Goal: Task Accomplishment & Management: Complete application form

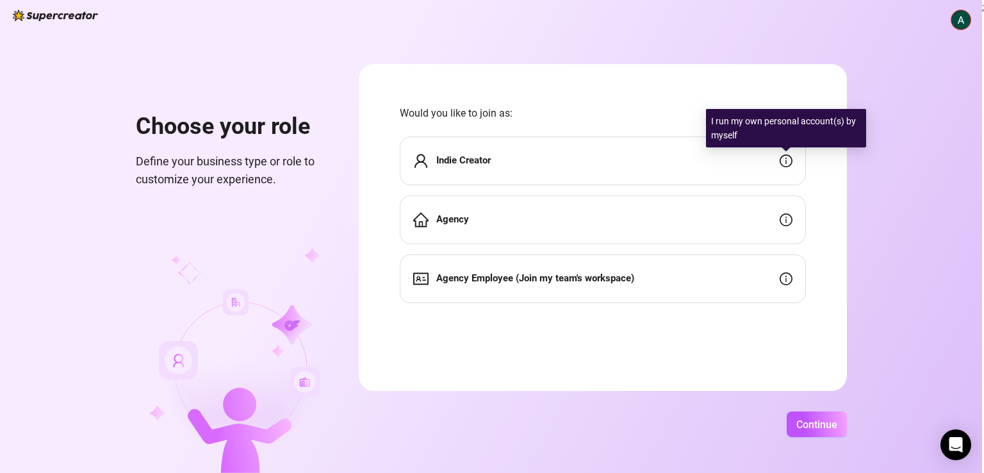
click at [783, 165] on icon "info-circle" at bounding box center [785, 160] width 13 height 13
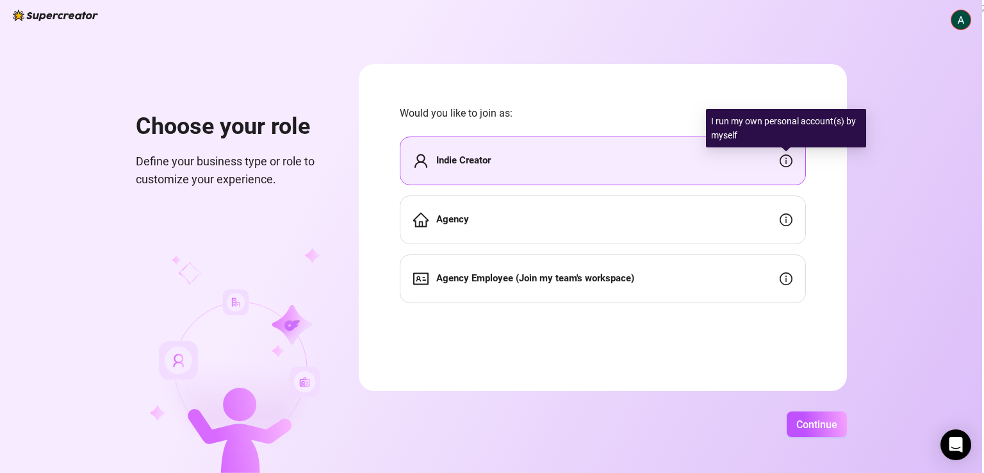
click at [784, 159] on icon "info-circle" at bounding box center [785, 160] width 13 height 13
click at [785, 159] on icon "info-circle" at bounding box center [784, 161] width 1 height 6
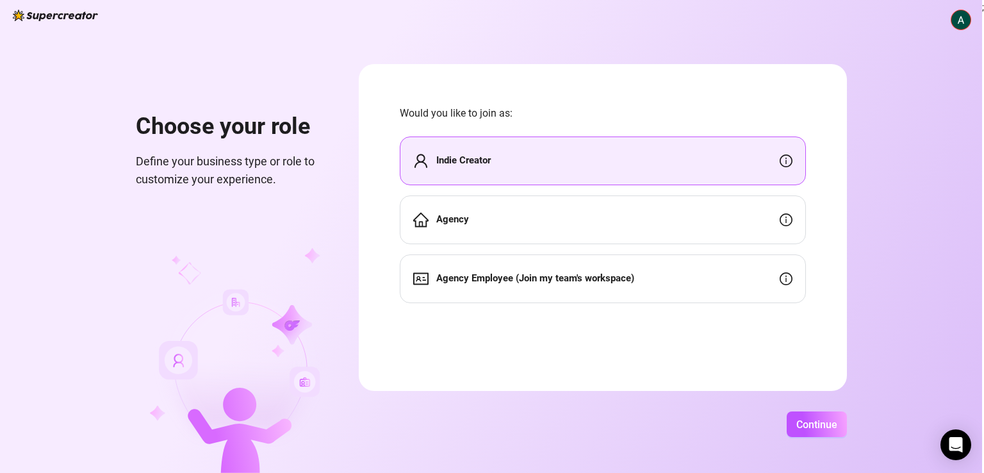
click at [489, 152] on div "Indie Creator" at bounding box center [603, 160] width 406 height 49
click at [816, 423] on span "Continue" at bounding box center [816, 424] width 41 height 12
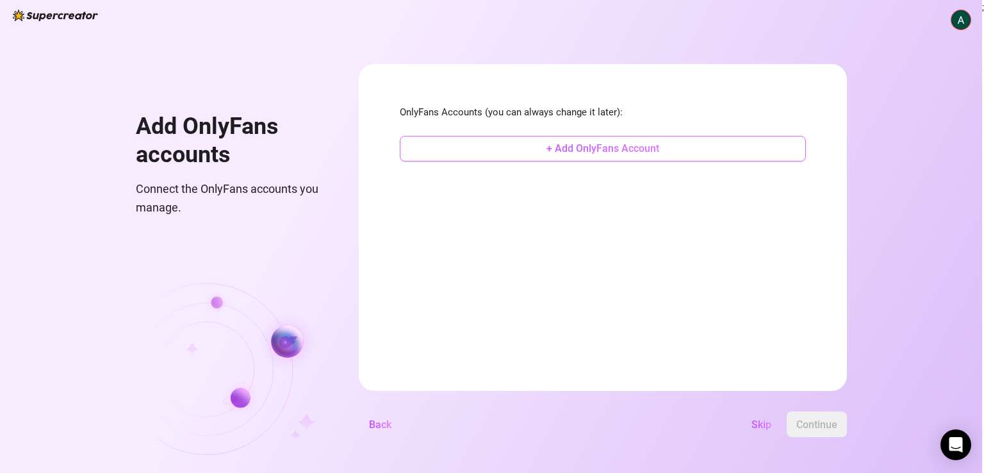
click at [566, 149] on span "+ Add OnlyFans Account" at bounding box center [602, 148] width 113 height 12
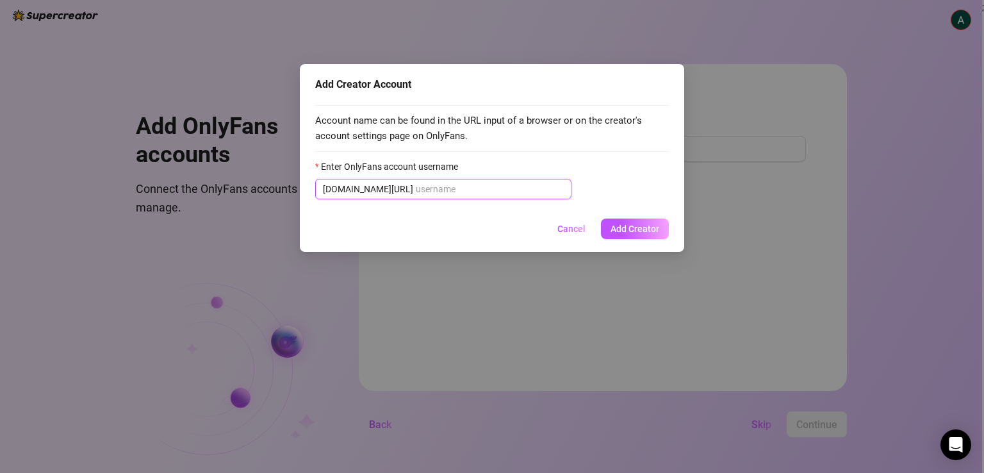
click at [437, 190] on input "Enter OnlyFans account username" at bounding box center [490, 189] width 148 height 14
click at [448, 193] on input "Enter OnlyFans account username" at bounding box center [490, 189] width 148 height 14
click at [120, 226] on div "Add Creator Account Account name can be found in the URL input of a browser or …" at bounding box center [492, 236] width 984 height 473
